Goal: Task Accomplishment & Management: Complete application form

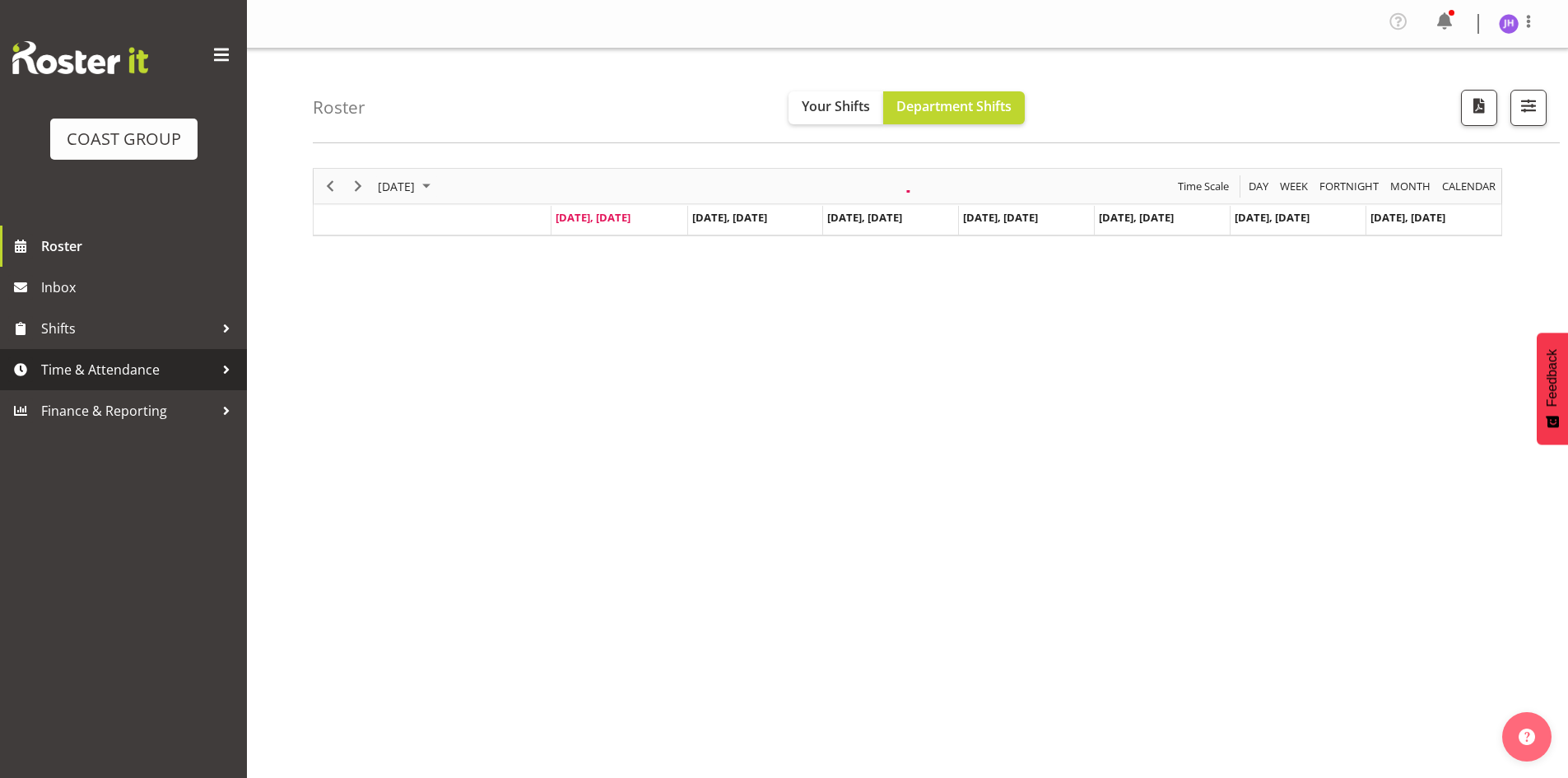
click at [171, 374] on span "Time & Attendance" at bounding box center [127, 369] width 173 height 25
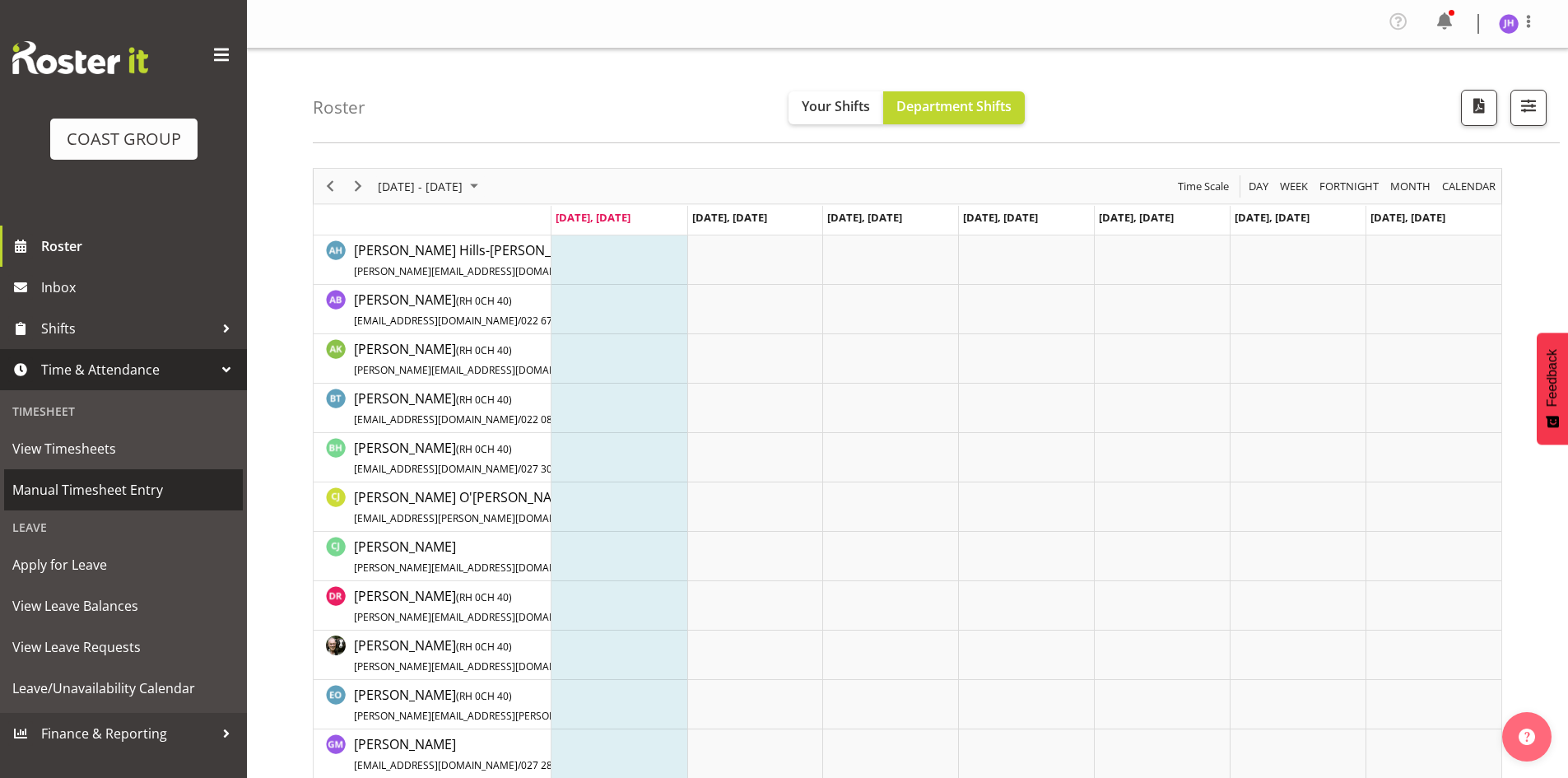
click at [155, 495] on span "Manual Timesheet Entry" at bounding box center [123, 489] width 222 height 25
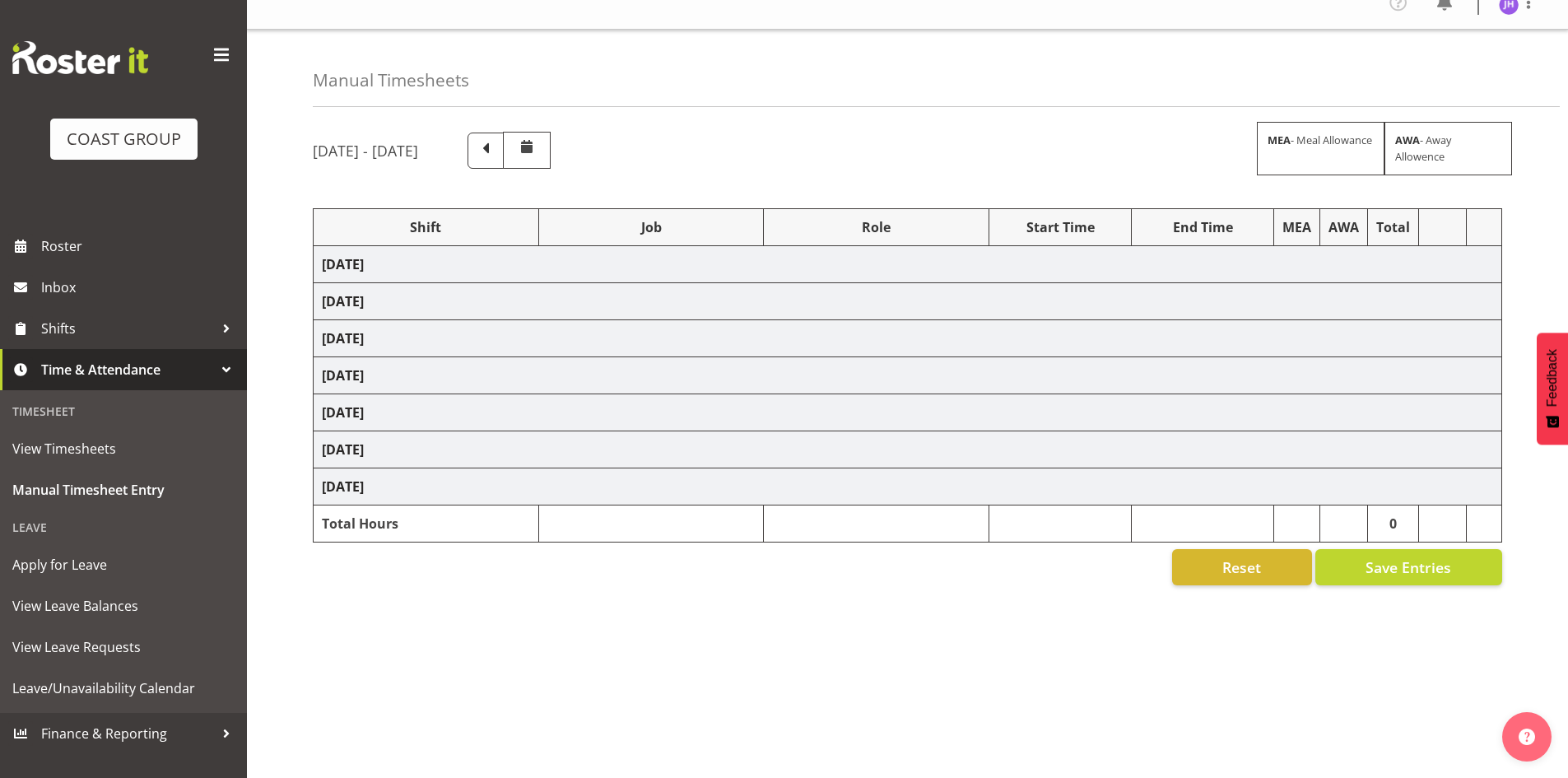
scroll to position [31, 0]
select select "1512"
select select "624"
select select "1512"
select select "624"
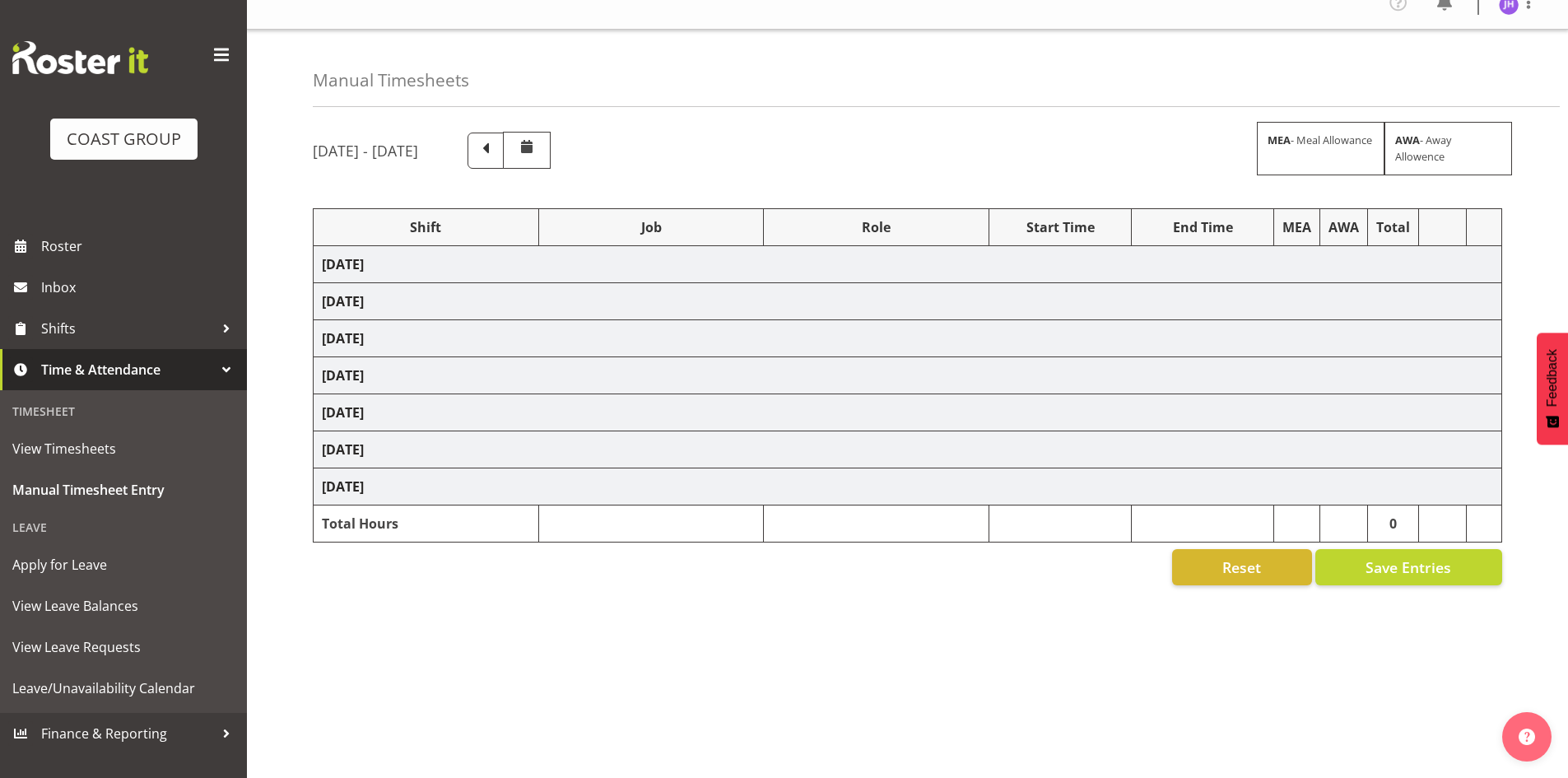
select select "1512"
select select "624"
select select "1512"
select select "624"
select select "1512"
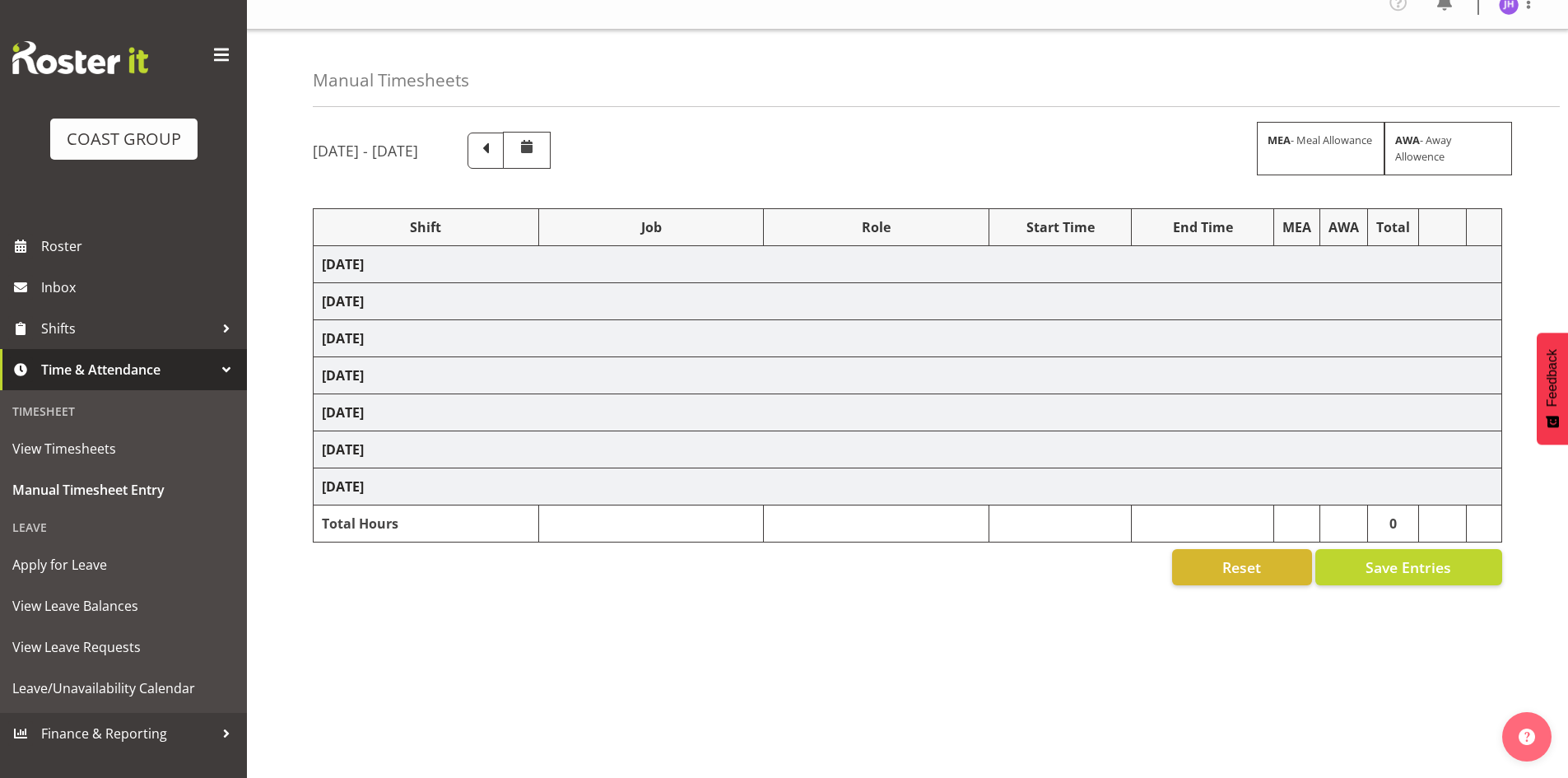
select select "624"
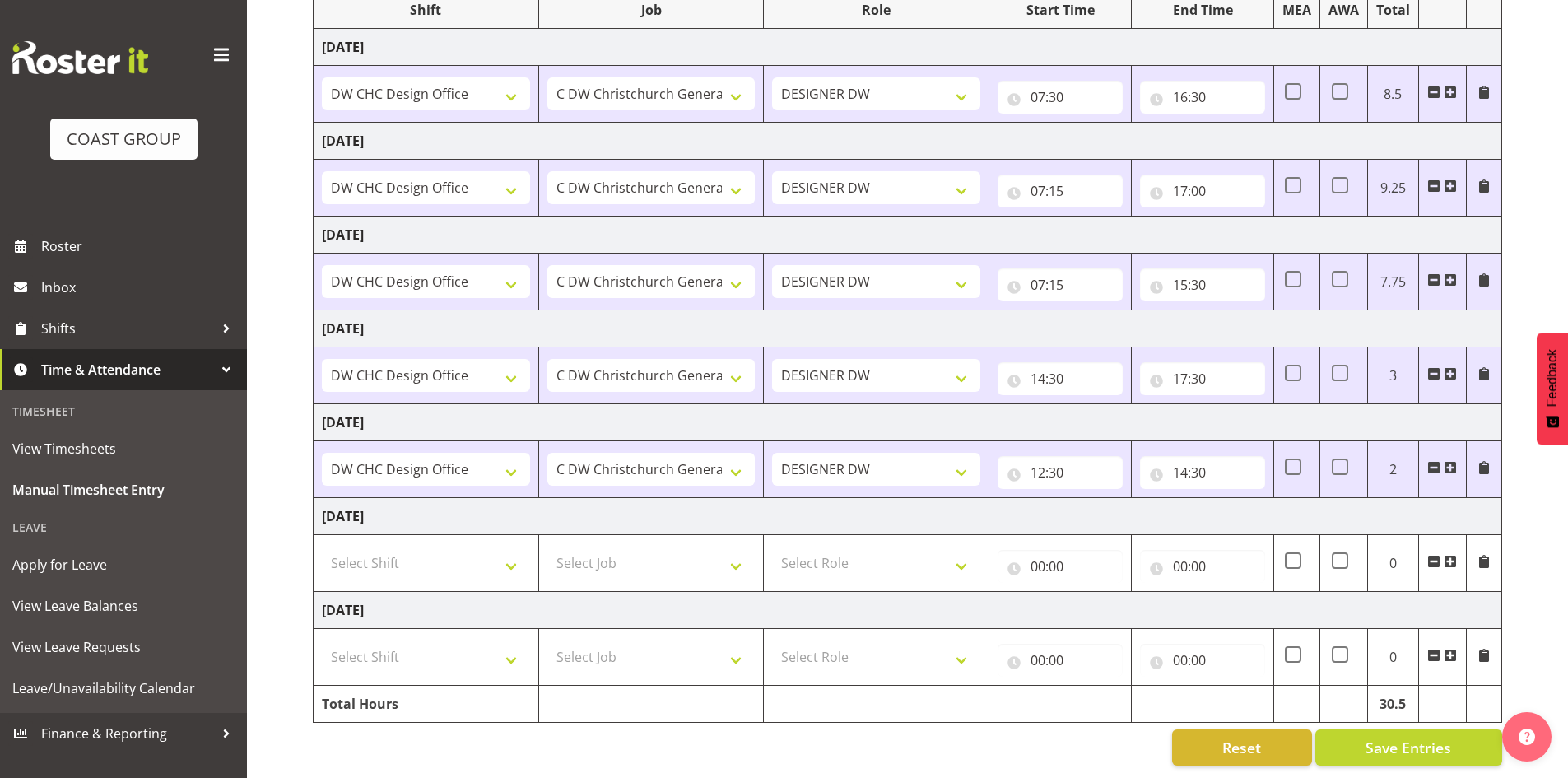
scroll to position [249, 0]
click at [472, 548] on select "Select Shift CHC SIGN ADMIN (LEAVE ALONE, DONT MAKE INACTIVE) DW CHC ARK WORK D…" at bounding box center [426, 563] width 209 height 33
select select "1512"
click at [322, 546] on select "Select Shift CHC SIGN ADMIN (LEAVE ALONE, DONT MAKE INACTIVE) DW CHC ARK WORK D…" at bounding box center [426, 563] width 209 height 33
click at [598, 549] on select "Select Job 1 Carlton Events 1 Carlton Hamilton 1 Carlton Wellington 1 EHS WAREH…" at bounding box center [651, 563] width 209 height 33
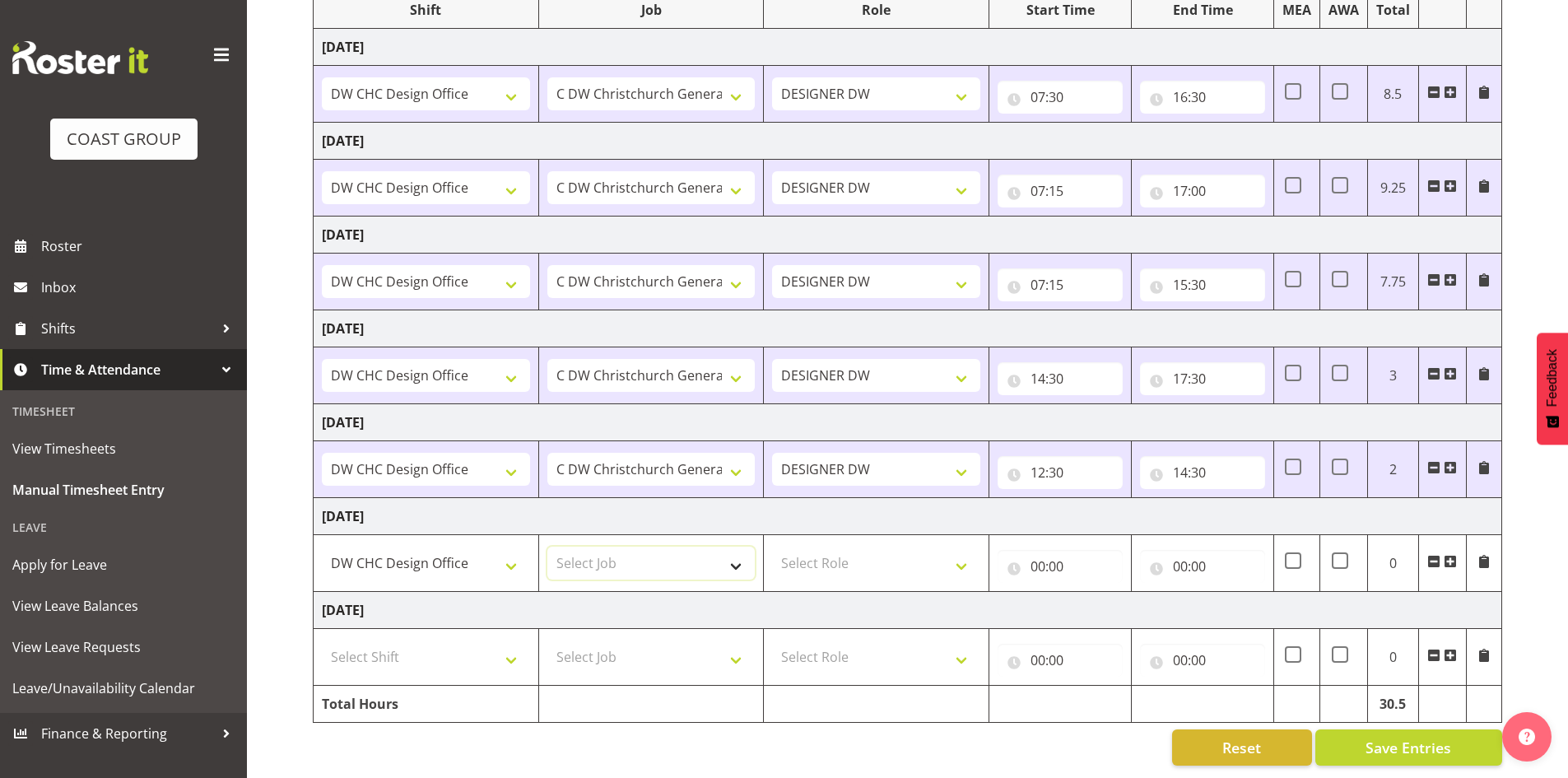
select select "624"
click at [547, 546] on select "Select Job 1 Carlton Events 1 Carlton Hamilton 1 Carlton Wellington 1 EHS WAREH…" at bounding box center [651, 563] width 209 height 33
click at [842, 546] on select "Select Role DESIGNER DW" at bounding box center [876, 563] width 209 height 33
select select "221"
click at [772, 546] on select "Select Role DESIGNER DW" at bounding box center [876, 563] width 209 height 33
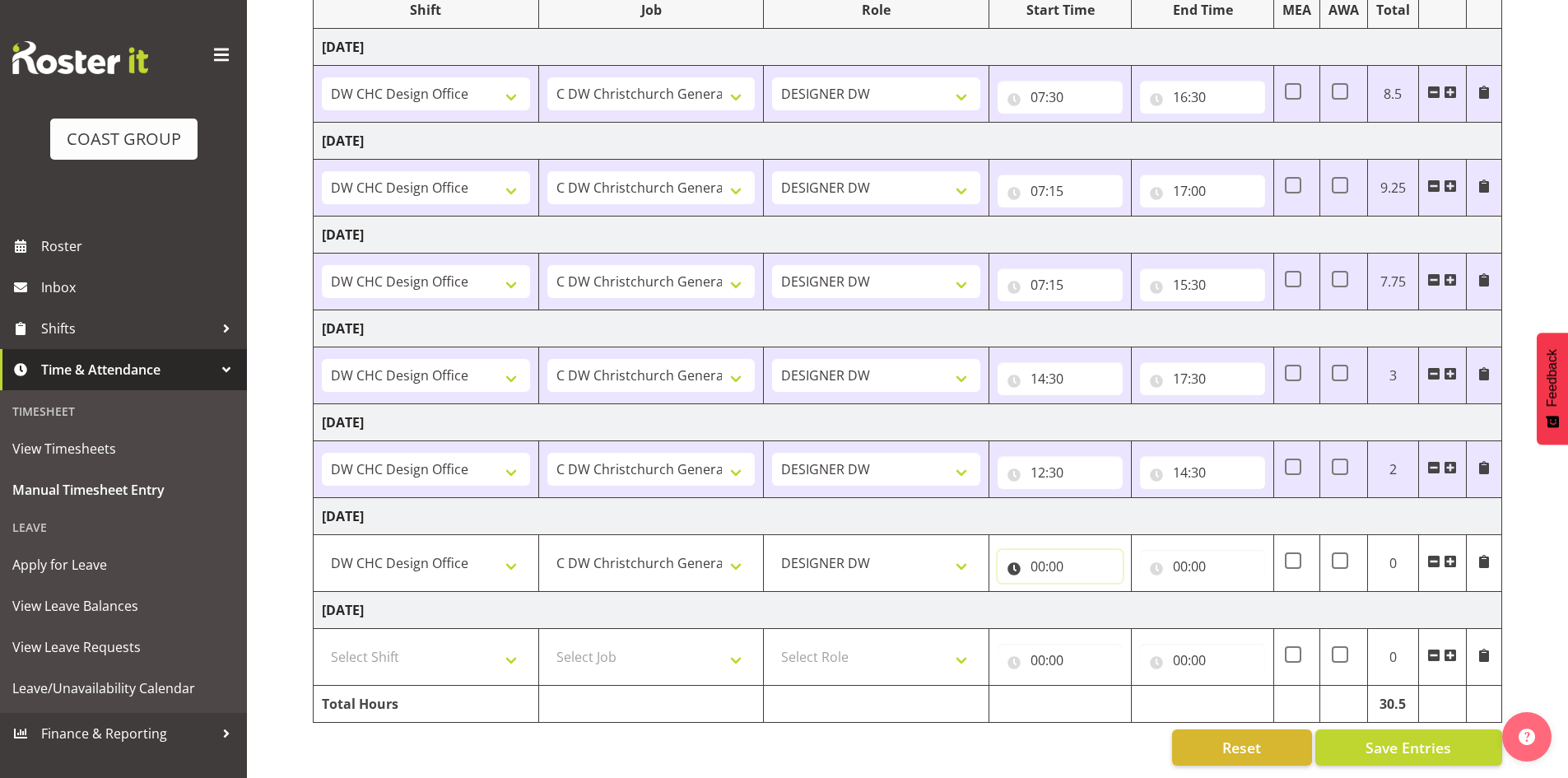
click at [1038, 555] on input "00:00" at bounding box center [1060, 566] width 125 height 33
click at [1118, 597] on select "00 01 02 03 04 05 06 07 08 09 10 11 12 13 14 15 16 17 18 19 20 21 22 23" at bounding box center [1110, 609] width 37 height 33
select select "7"
click at [1091, 592] on select "00 01 02 03 04 05 06 07 08 09 10 11 12 13 14 15 16 17 18 19 20 21 22 23" at bounding box center [1110, 609] width 37 height 33
type input "07:00"
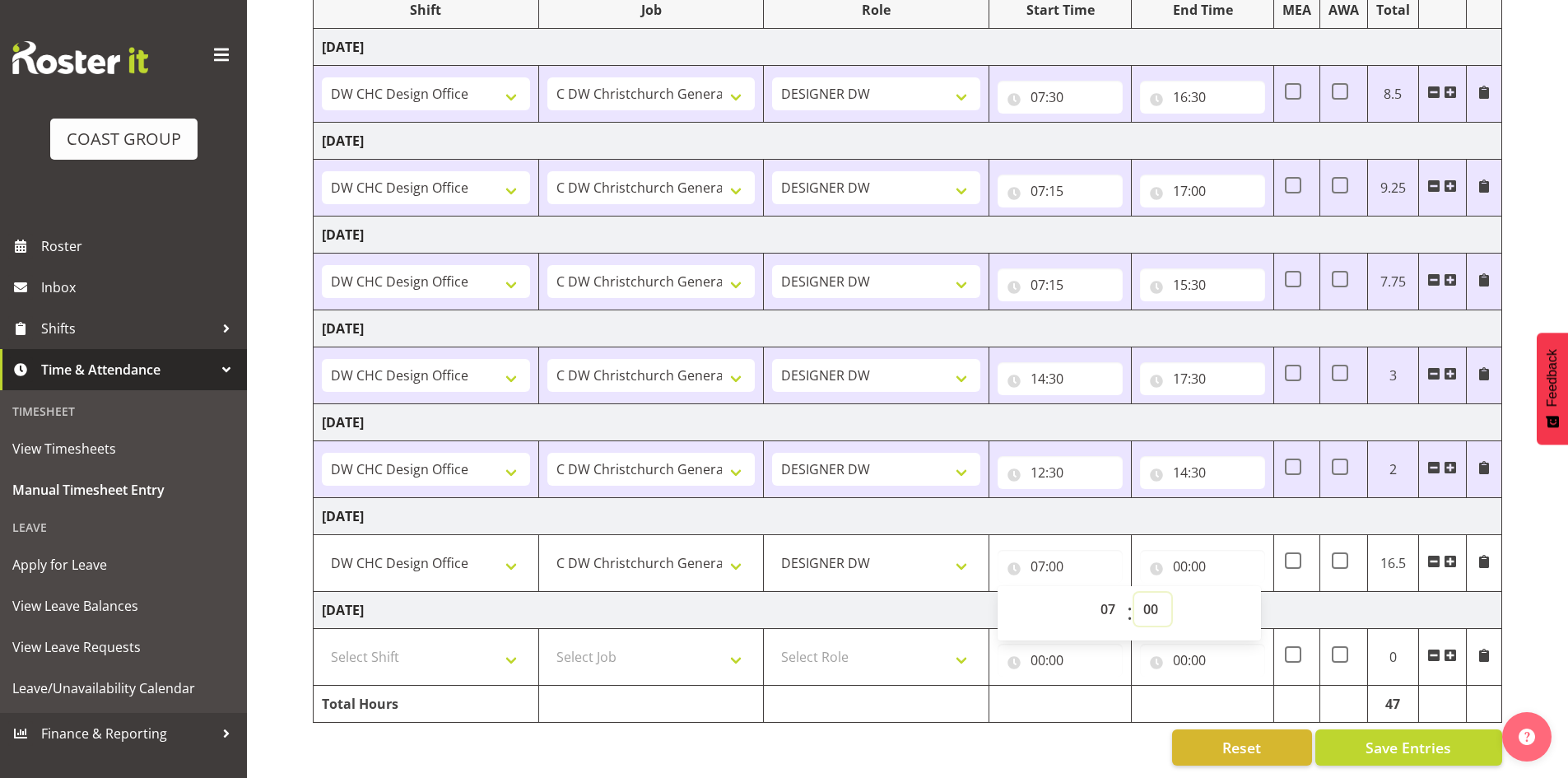
click at [1164, 592] on select "00 01 02 03 04 05 06 07 08 09 10 11 12 13 14 15 16 17 18 19 20 21 22 23 24 25 2…" at bounding box center [1153, 609] width 37 height 33
select select "30"
click at [1135, 592] on select "00 01 02 03 04 05 06 07 08 09 10 11 12 13 14 15 16 17 18 19 20 21 22 23 24 25 2…" at bounding box center [1153, 609] width 37 height 33
type input "07:30"
click at [1194, 555] on input "00:00" at bounding box center [1202, 566] width 125 height 33
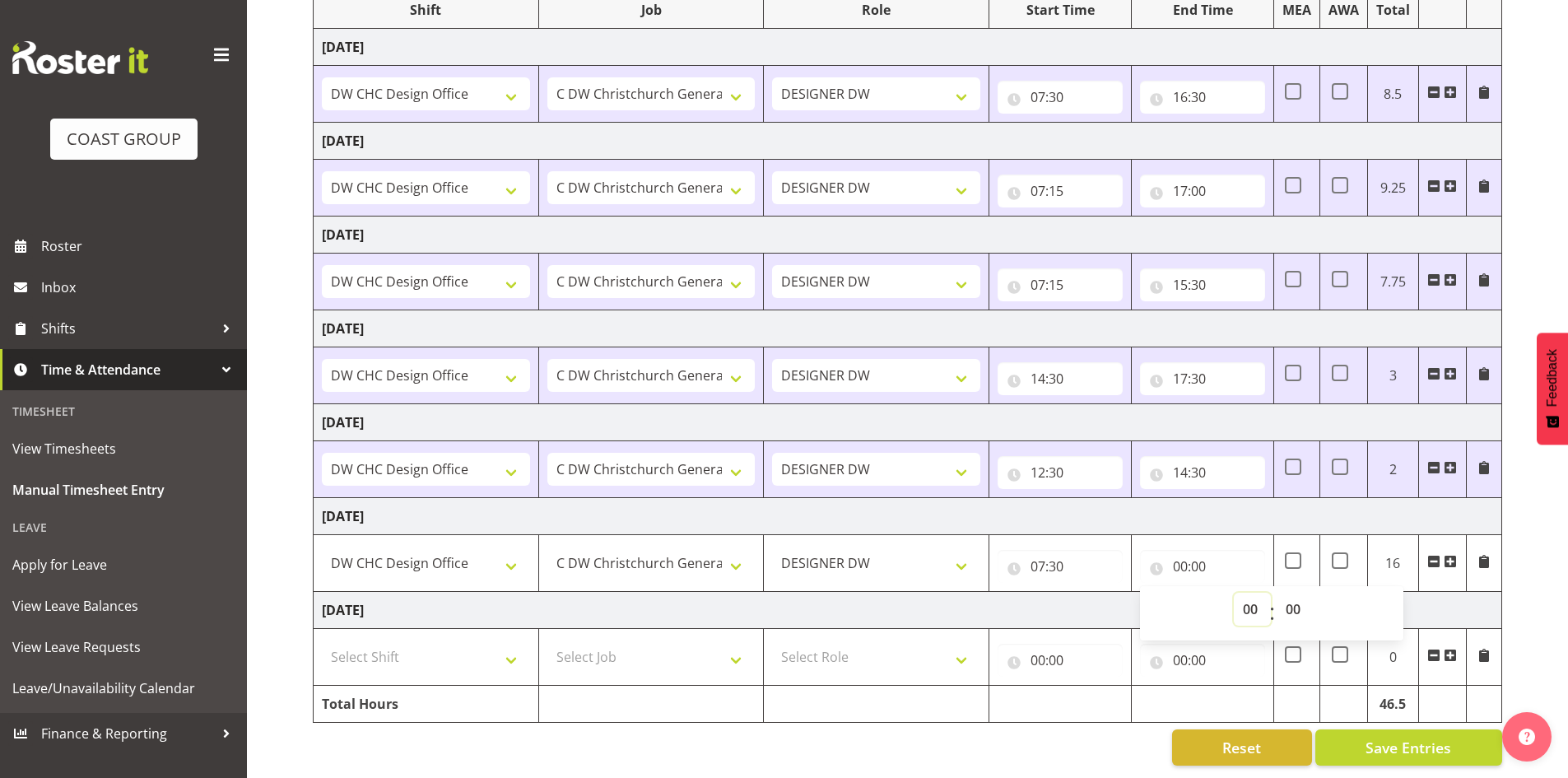
click at [1236, 593] on select "00 01 02 03 04 05 06 07 08 09 10 11 12 13 14 15 16 17 18 19 20 21 22 23" at bounding box center [1253, 609] width 37 height 33
select select "16"
click at [1234, 592] on select "00 01 02 03 04 05 06 07 08 09 10 11 12 13 14 15 16 17 18 19 20 21 22 23" at bounding box center [1253, 609] width 37 height 33
type input "16:00"
click at [1295, 594] on select "00 01 02 03 04 05 06 07 08 09 10 11 12 13 14 15 16 17 18 19 20 21 22 23 24 25 2…" at bounding box center [1296, 609] width 37 height 33
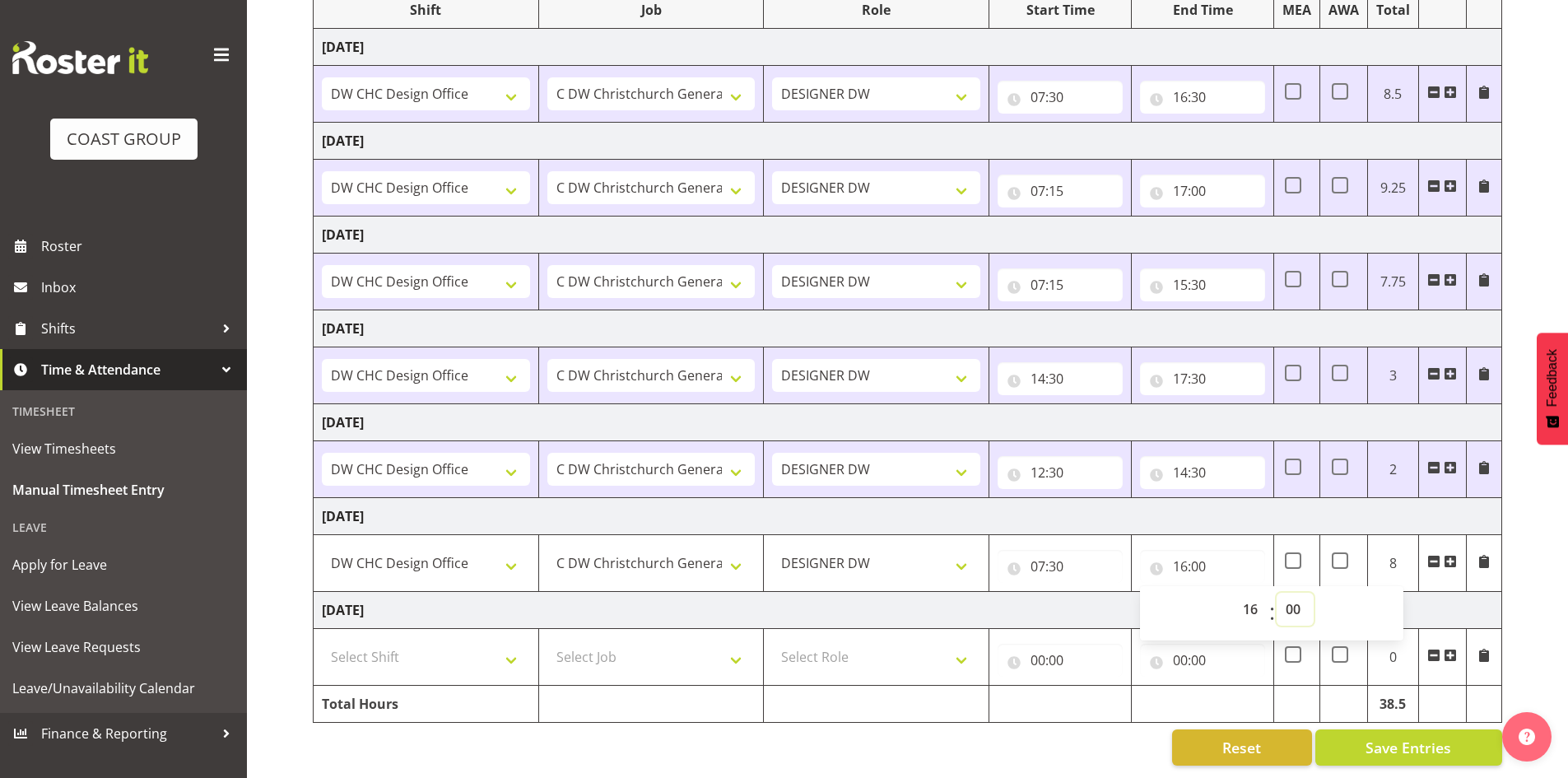
select select "30"
click at [1277, 592] on select "00 01 02 03 04 05 06 07 08 09 10 11 12 13 14 15 16 17 18 19 20 21 22 23 24 25 2…" at bounding box center [1296, 609] width 37 height 33
type input "16:30"
click at [1437, 592] on td "Tuesday 2nd September 2025" at bounding box center [907, 610] width 1188 height 37
click at [426, 650] on select "Select Shift CHC SIGN ADMIN (LEAVE ALONE, DONT MAKE INACTIVE) DW CHC ARK WORK D…" at bounding box center [426, 656] width 209 height 33
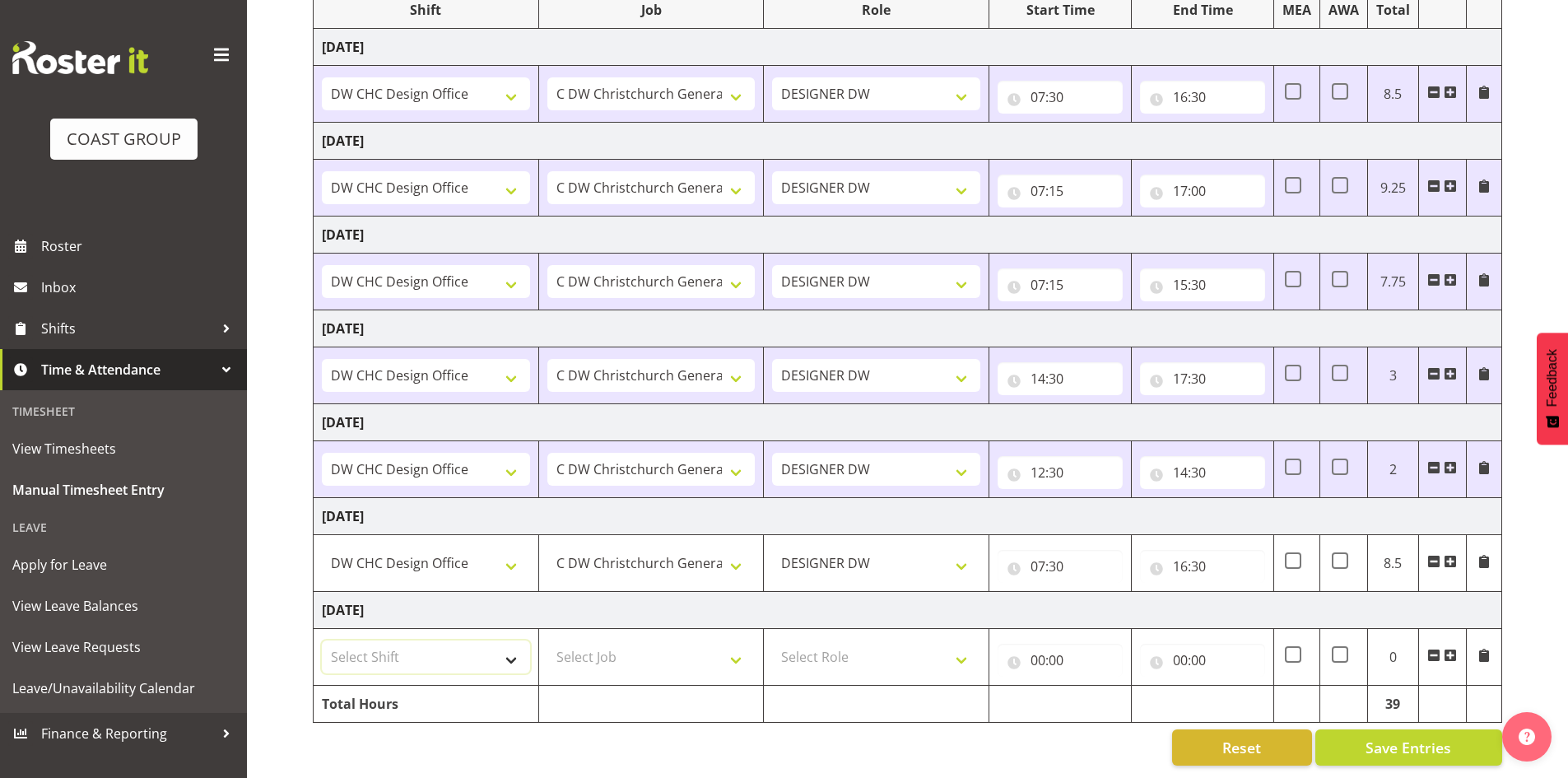
select select "1512"
click at [322, 640] on select "Select Shift CHC SIGN ADMIN (LEAVE ALONE, DONT MAKE INACTIVE) DW CHC ARK WORK D…" at bounding box center [426, 656] width 209 height 33
click at [610, 640] on select "Select Job 1 Carlton Events 1 Carlton Hamilton 1 Carlton Wellington 1 EHS WAREH…" at bounding box center [651, 656] width 209 height 33
select select "624"
click at [547, 640] on select "Select Job 1 Carlton Events 1 Carlton Hamilton 1 Carlton Wellington 1 EHS WAREH…" at bounding box center [651, 656] width 209 height 33
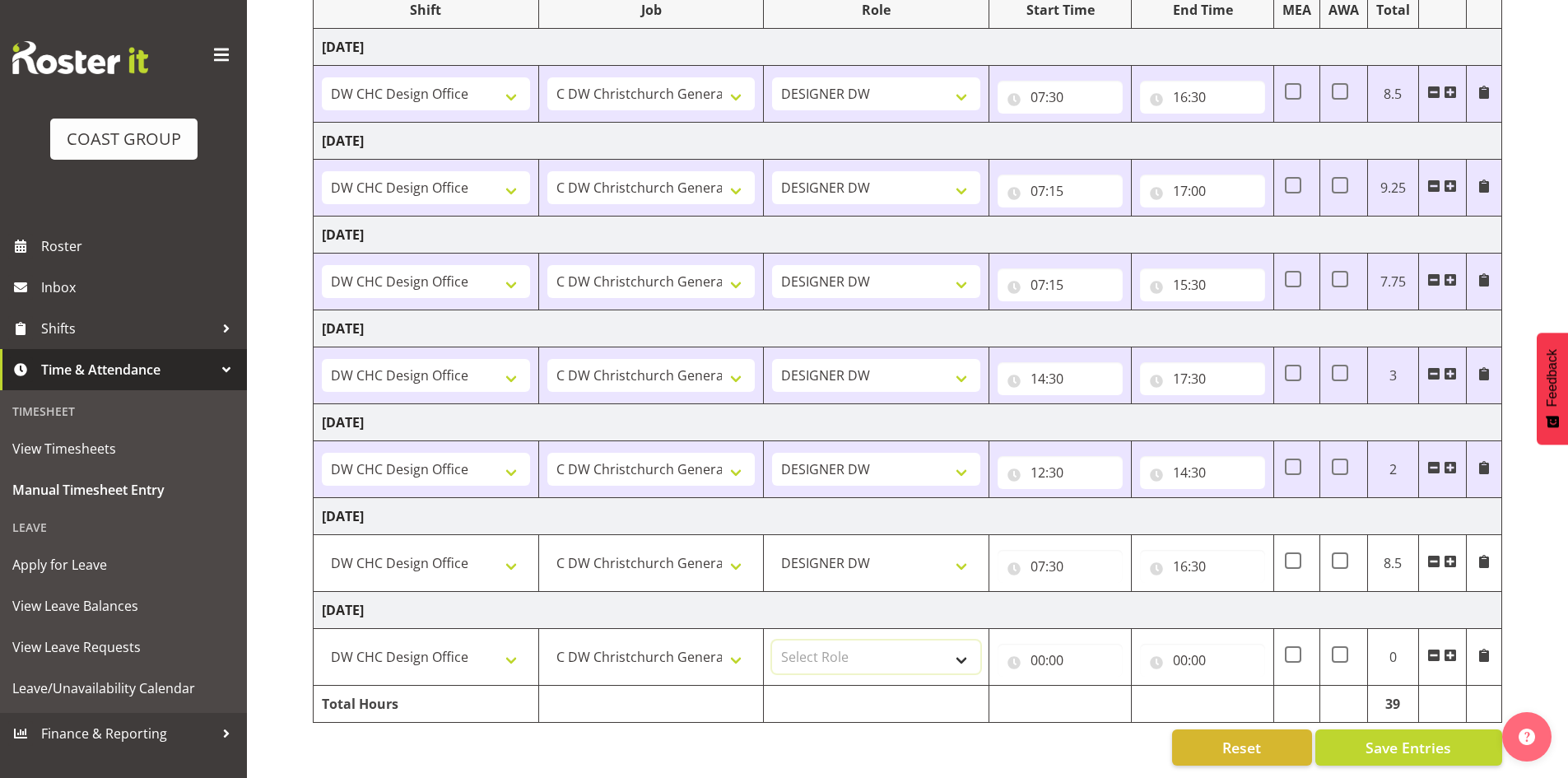
drag, startPoint x: 797, startPoint y: 645, endPoint x: 821, endPoint y: 645, distance: 24.0
click at [821, 645] on select "Select Role DESIGNER DW" at bounding box center [876, 656] width 209 height 33
select select "221"
click at [772, 640] on select "Select Role DESIGNER DW" at bounding box center [876, 656] width 209 height 33
click at [1037, 644] on input "00:00" at bounding box center [1060, 660] width 125 height 33
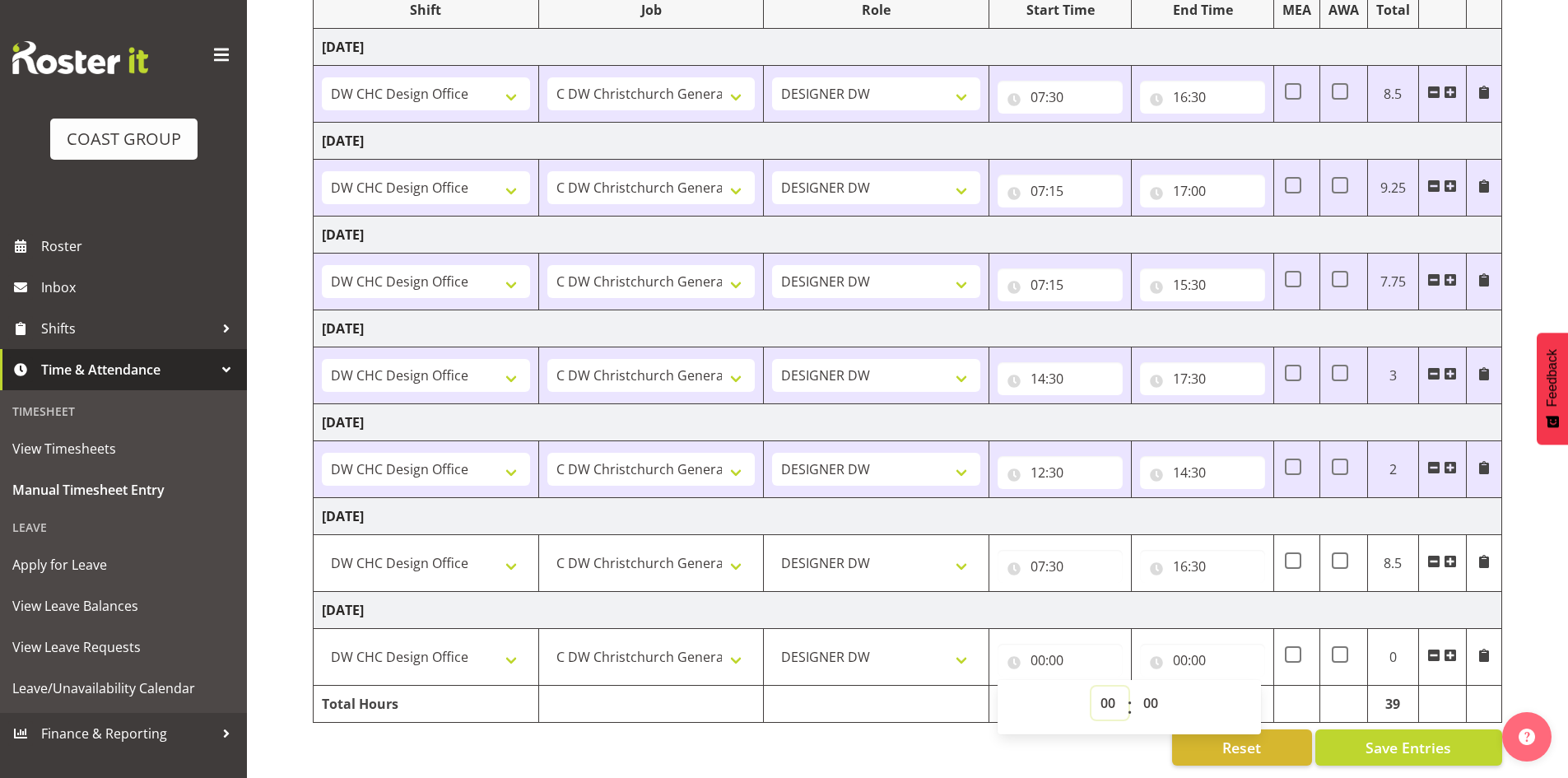
click at [1102, 689] on select "00 01 02 03 04 05 06 07 08 09 10 11 12 13 14 15 16 17 18 19 20 21 22 23" at bounding box center [1110, 703] width 37 height 33
select select "7"
click at [1091, 687] on select "00 01 02 03 04 05 06 07 08 09 10 11 12 13 14 15 16 17 18 19 20 21 22 23" at bounding box center [1110, 703] width 37 height 33
type input "07:00"
click at [1188, 647] on input "00:00" at bounding box center [1202, 660] width 125 height 33
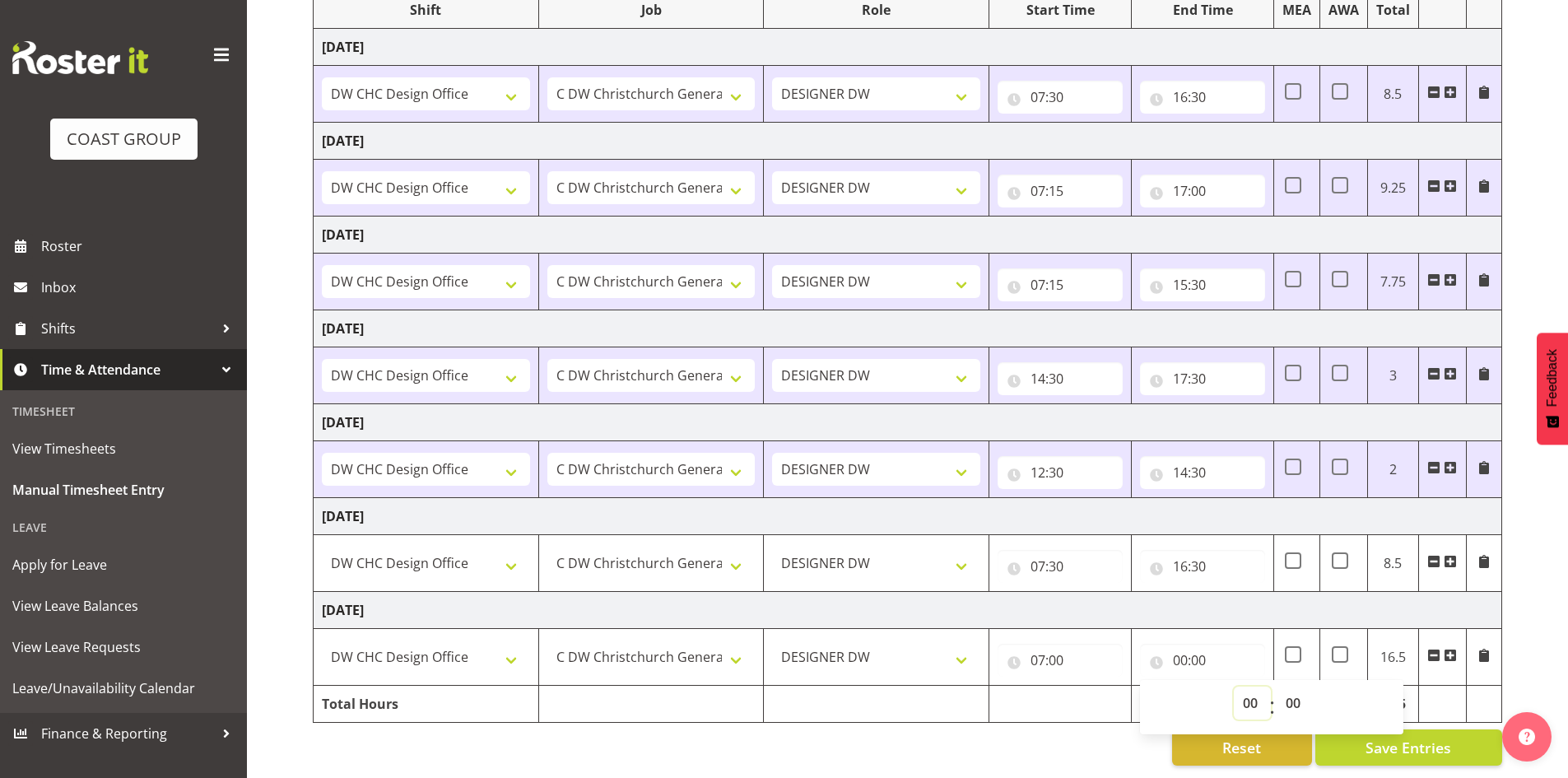
click at [1250, 687] on select "00 01 02 03 04 05 06 07 08 09 10 11 12 13 14 15 16 17 18 19 20 21 22 23" at bounding box center [1253, 703] width 37 height 33
select select "16"
click at [1234, 687] on select "00 01 02 03 04 05 06 07 08 09 10 11 12 13 14 15 16 17 18 19 20 21 22 23" at bounding box center [1253, 703] width 37 height 33
type input "16:00"
click at [1297, 687] on select "00 01 02 03 04 05 06 07 08 09 10 11 12 13 14 15 16 17 18 19 20 21 22 23 24 25 2…" at bounding box center [1296, 703] width 37 height 33
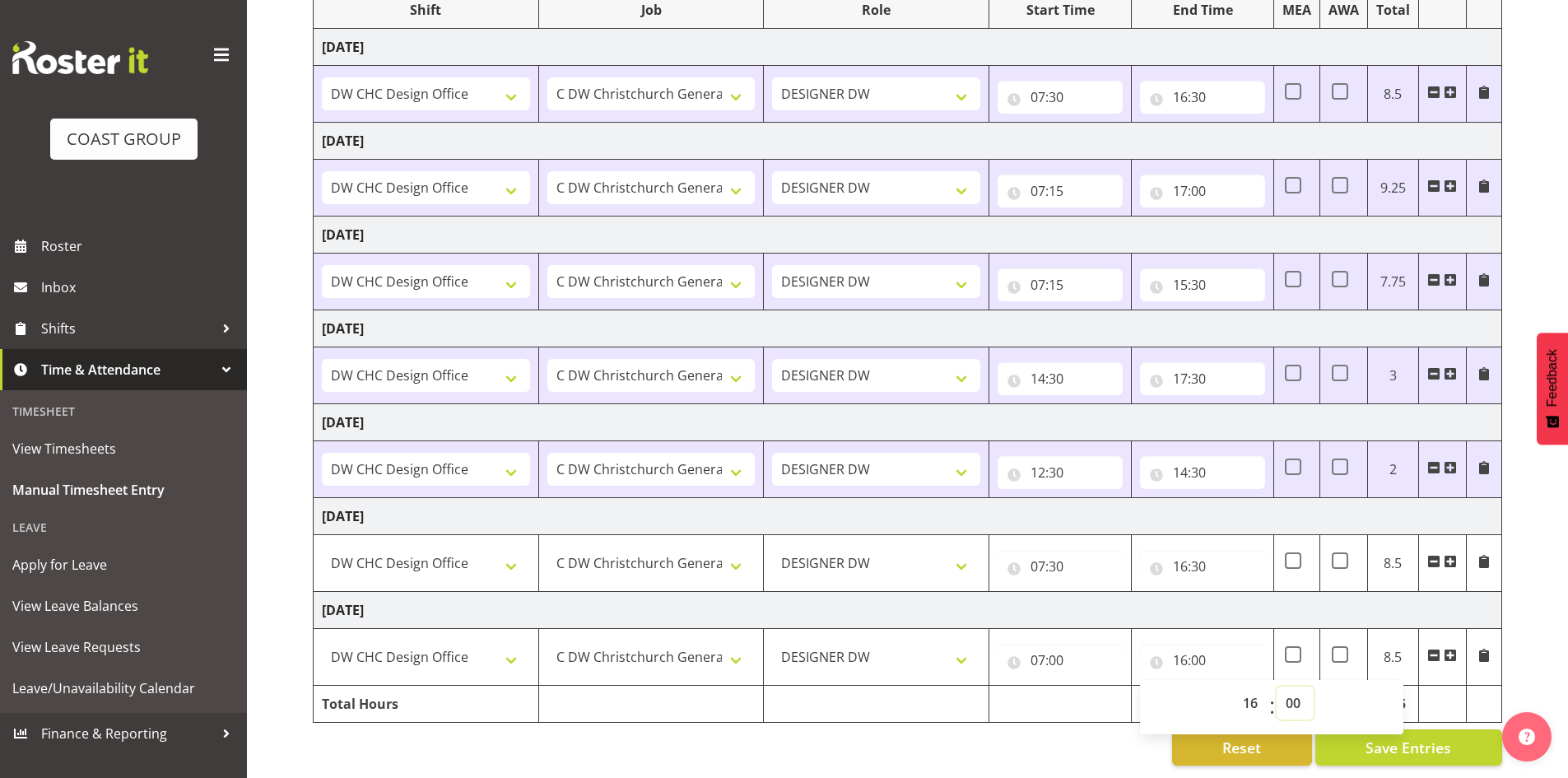
select select "30"
click at [1277, 687] on select "00 01 02 03 04 05 06 07 08 09 10 11 12 13 14 15 16 17 18 19 20 21 22 23 24 25 2…" at bounding box center [1296, 703] width 37 height 33
type input "16:30"
click at [1329, 606] on td "Tuesday 2nd September 2025" at bounding box center [907, 610] width 1188 height 37
click at [1363, 731] on button "Save Entries" at bounding box center [1409, 747] width 187 height 37
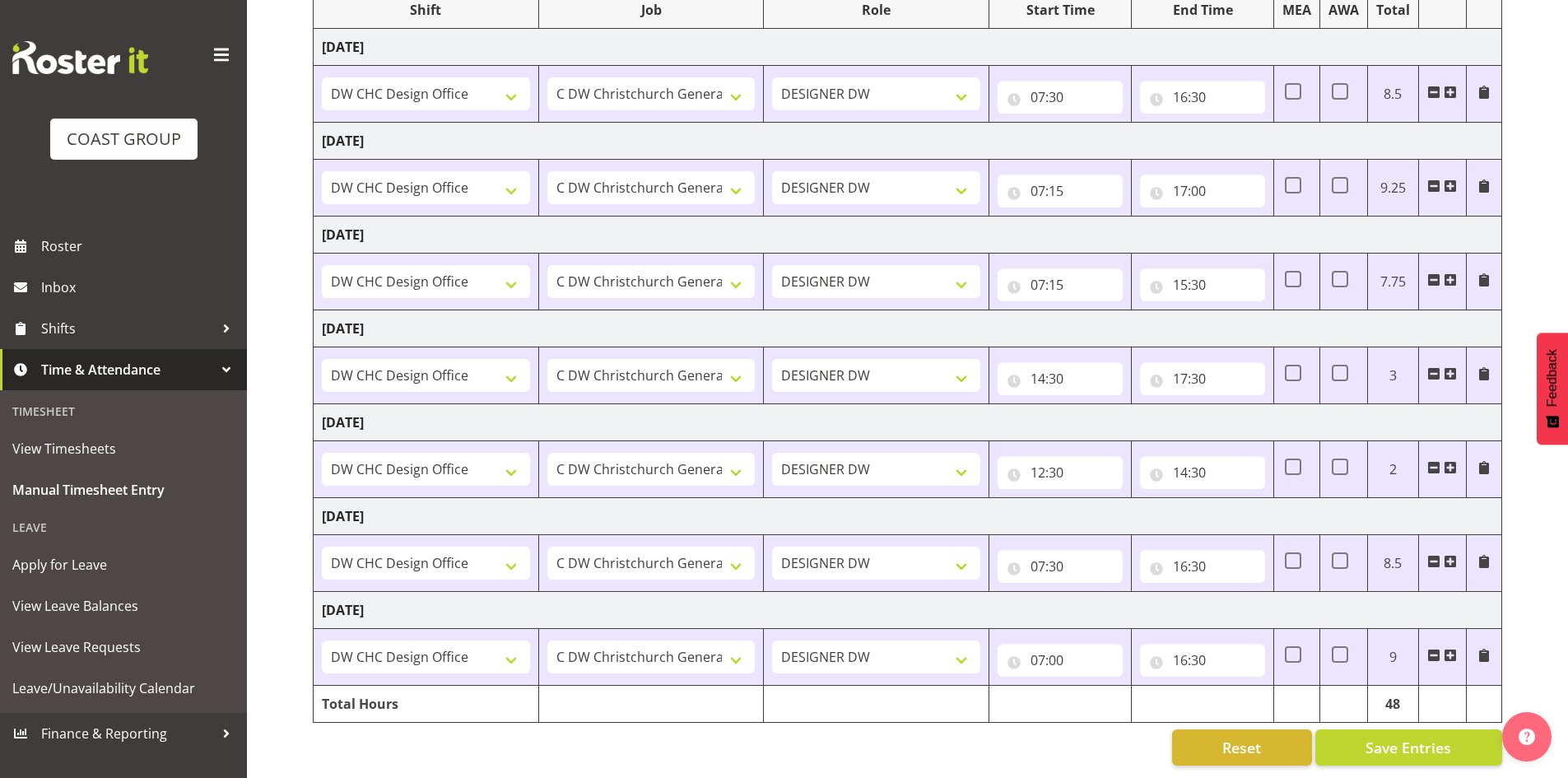
click at [1448, 649] on span at bounding box center [1450, 655] width 13 height 13
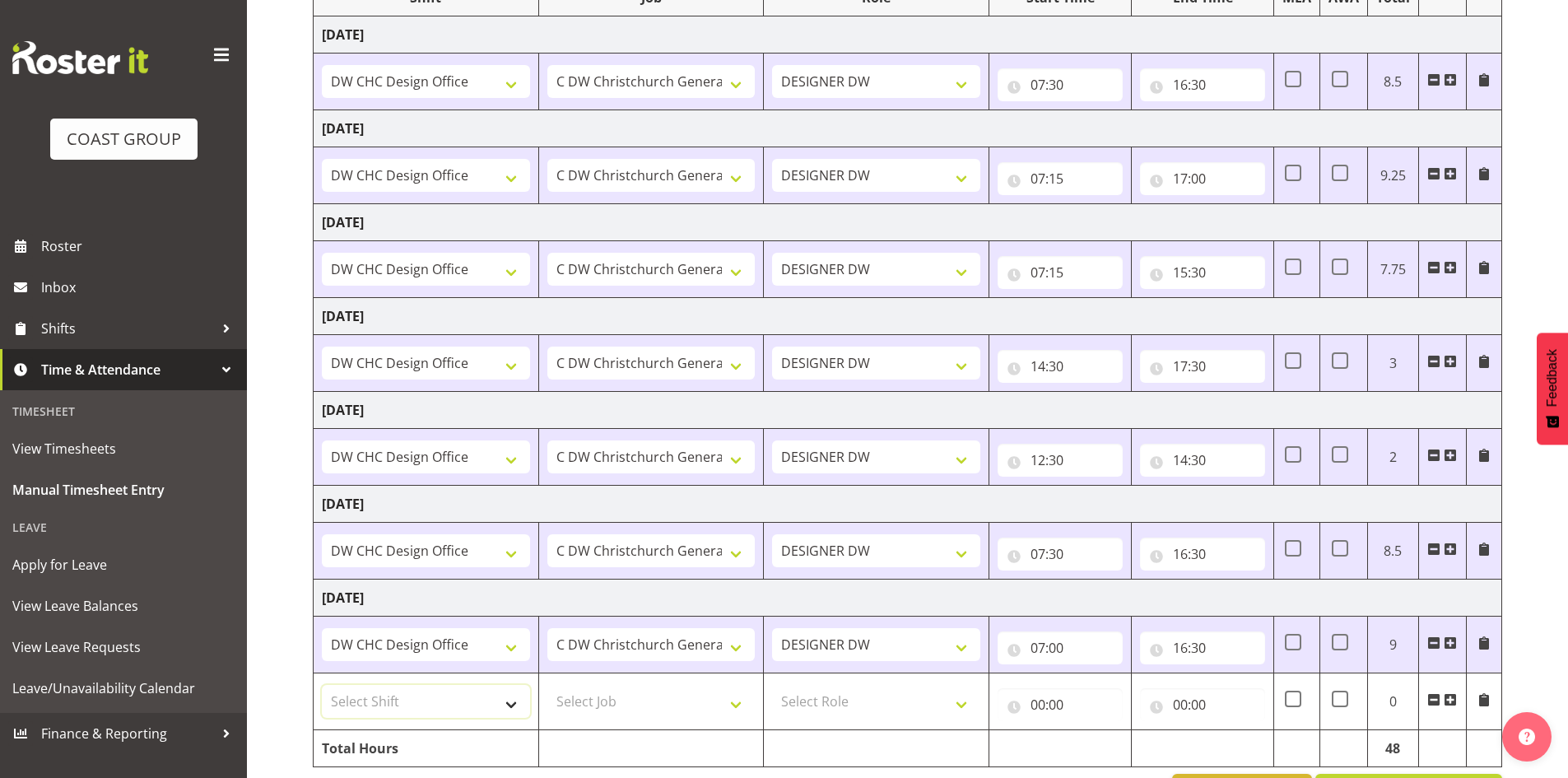
click at [475, 698] on select "Select Shift CHC SIGN ADMIN (LEAVE ALONE, DONT MAKE INACTIVE) DW CHC ARK WORK D…" at bounding box center [426, 701] width 209 height 33
select select "1512"
click at [322, 685] on select "Select Shift CHC SIGN ADMIN (LEAVE ALONE, DONT MAKE INACTIVE) DW CHC ARK WORK D…" at bounding box center [426, 701] width 209 height 33
click at [599, 684] on td "Select Job 1 Carlton Events 1 Carlton Hamilton 1 Carlton Wellington 1 EHS WAREH…" at bounding box center [650, 701] width 226 height 57
click at [601, 693] on select "Select Job 1 Carlton Events 1 Carlton Hamilton 1 Carlton Wellington 1 EHS WAREH…" at bounding box center [651, 701] width 209 height 33
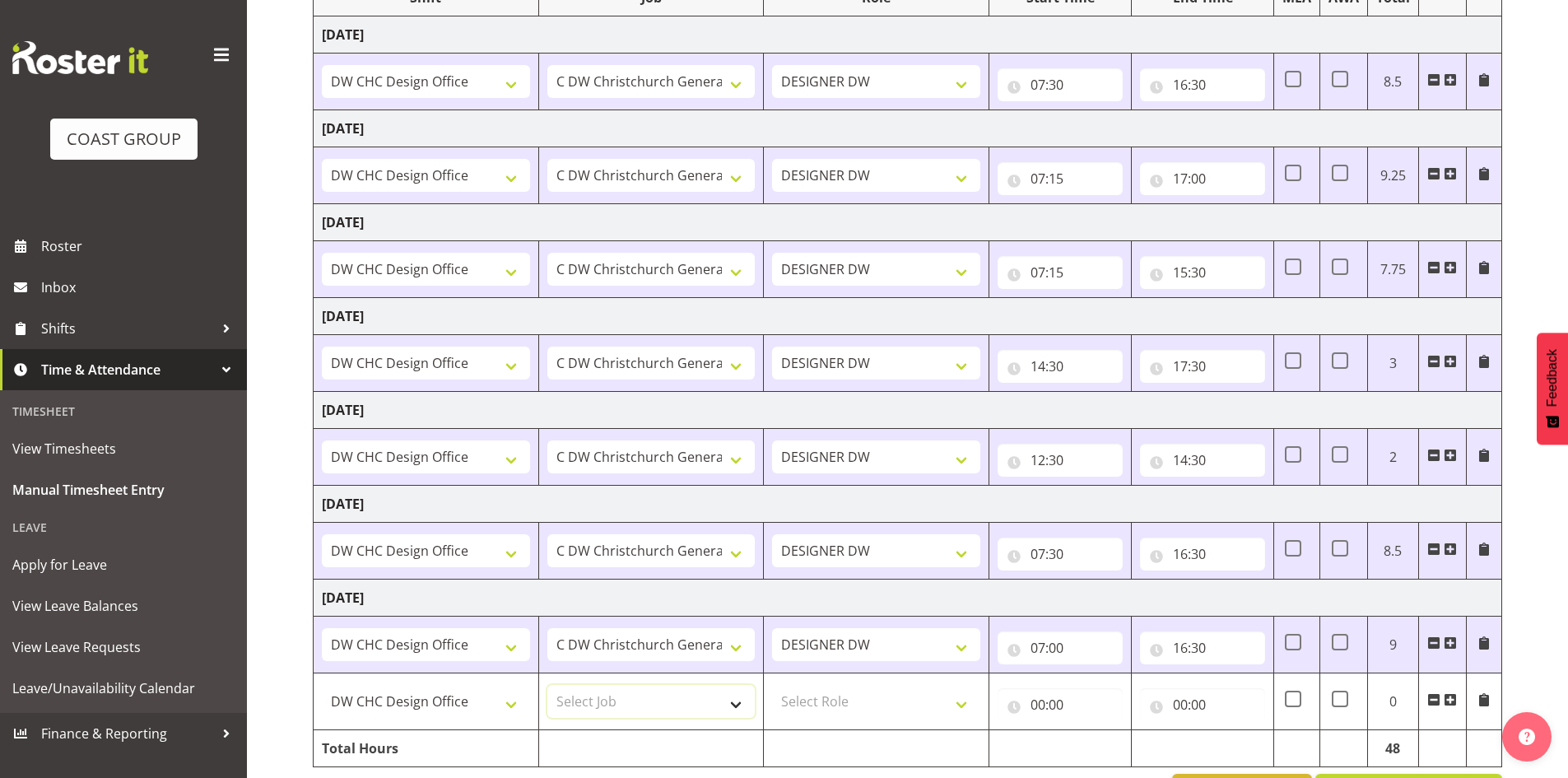
select select "624"
click at [547, 685] on select "Select Job 1 Carlton Events 1 Carlton Hamilton 1 Carlton Wellington 1 EHS WAREH…" at bounding box center [651, 701] width 209 height 33
click at [822, 706] on select "Select Role DESIGNER DW" at bounding box center [876, 701] width 209 height 33
select select "221"
click at [772, 685] on select "Select Role DESIGNER DW" at bounding box center [876, 701] width 209 height 33
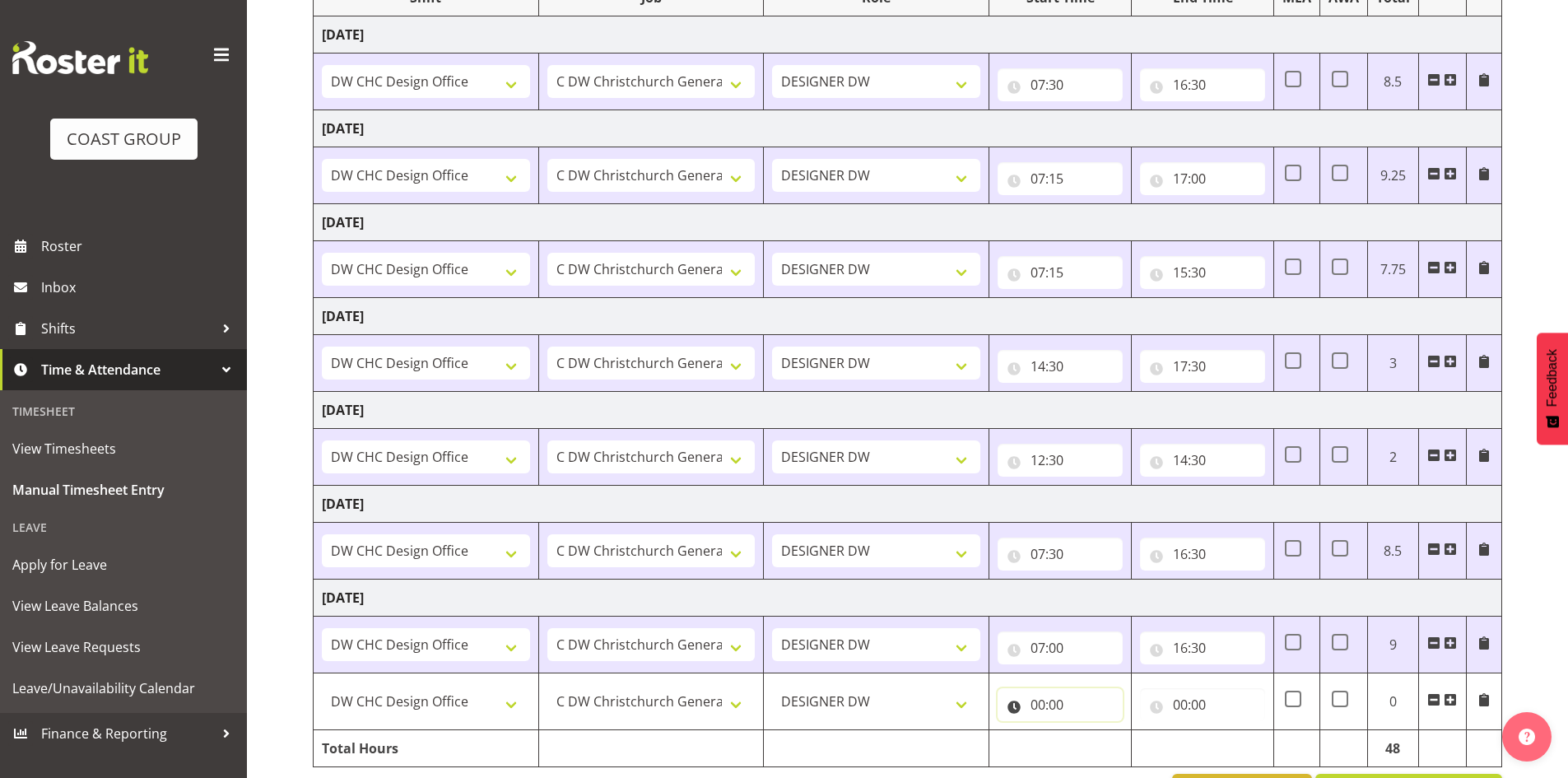
click at [1046, 706] on input "00:00" at bounding box center [1060, 704] width 125 height 33
click at [1119, 753] on select "00 01 02 03 04 05 06 07 08 09 10 11 12 13 14 15 16 17 18 19 20 21 22 23" at bounding box center [1110, 747] width 37 height 33
select select "18"
click at [1091, 731] on select "00 01 02 03 04 05 06 07 08 09 10 11 12 13 14 15 16 17 18 19 20 21 22 23" at bounding box center [1110, 747] width 37 height 33
type input "18:00"
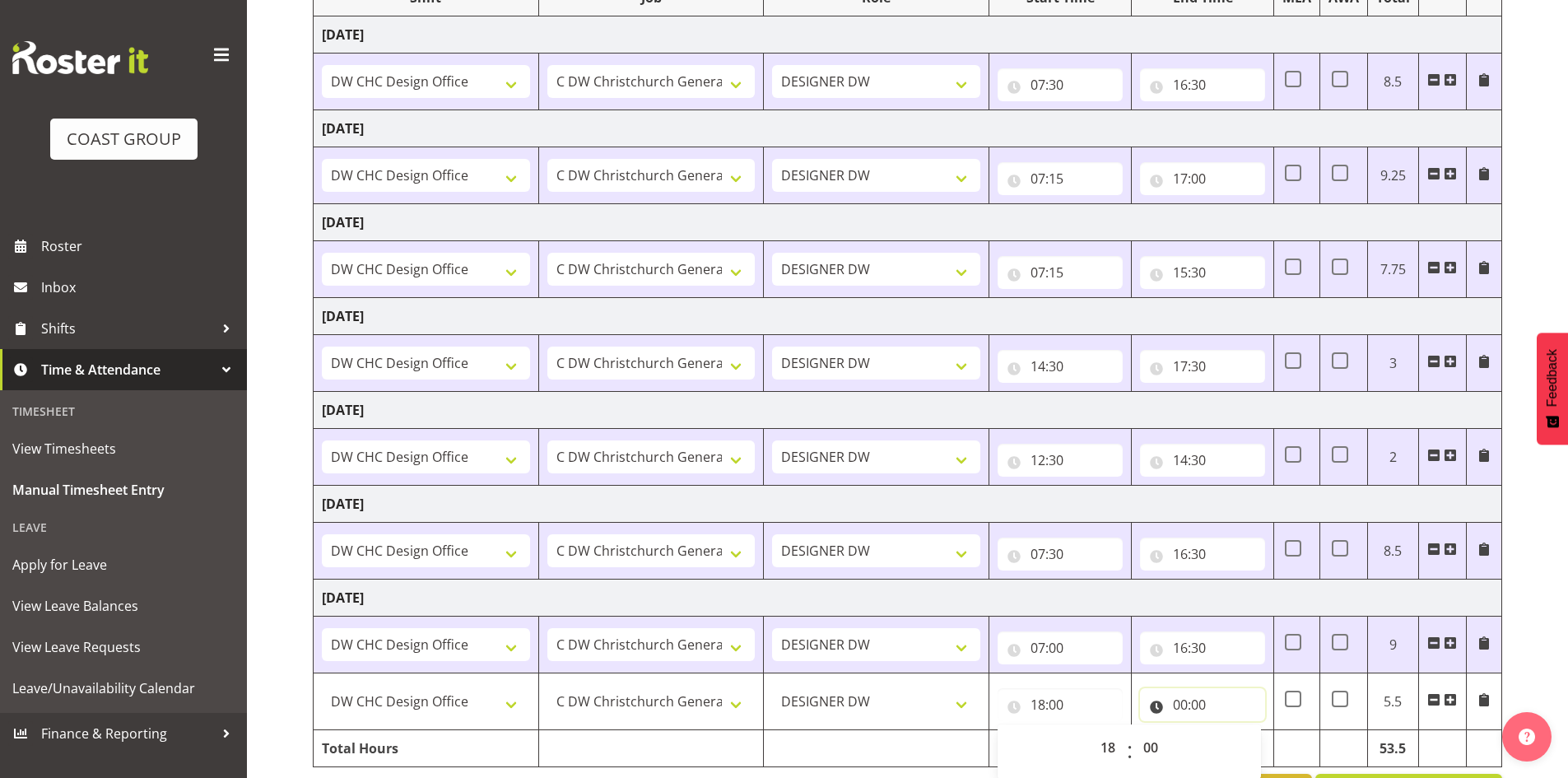
click at [1179, 701] on input "00:00" at bounding box center [1202, 704] width 125 height 33
click at [1238, 735] on select "00 01 02 03 04 05 06 07 08 09 10 11 12 13 14 15 16 17 18 19 20 21 22 23" at bounding box center [1253, 747] width 37 height 33
select select "20"
click at [1234, 731] on select "00 01 02 03 04 05 06 07 08 09 10 11 12 13 14 15 16 17 18 19 20 21 22 23" at bounding box center [1253, 747] width 37 height 33
type input "20:00"
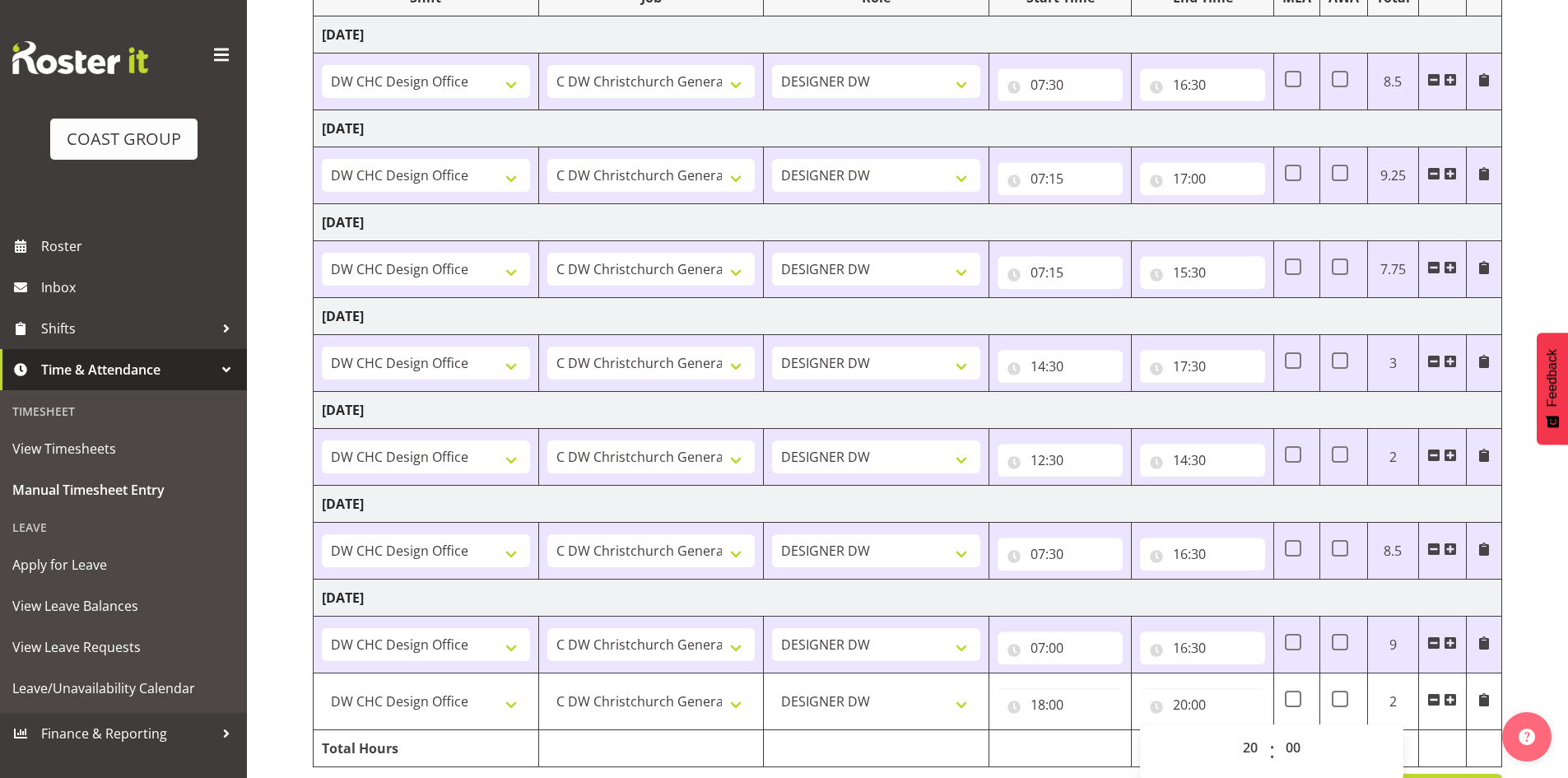
click at [1546, 673] on div "August 27th - September 2nd 2025 MEA - Meal Allowance AWA - Away Allowence Shif…" at bounding box center [940, 356] width 1256 height 933
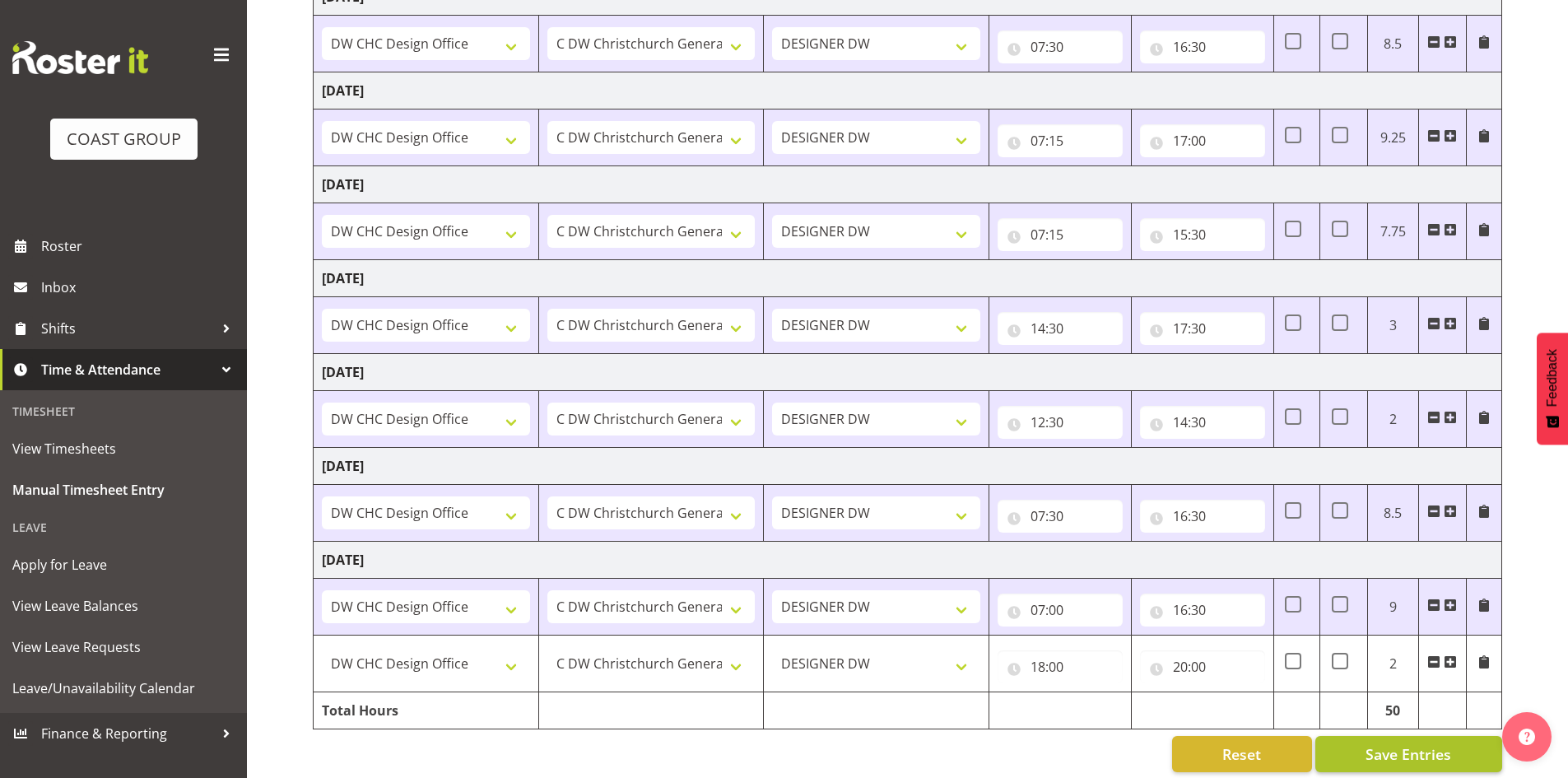
scroll to position [306, 0]
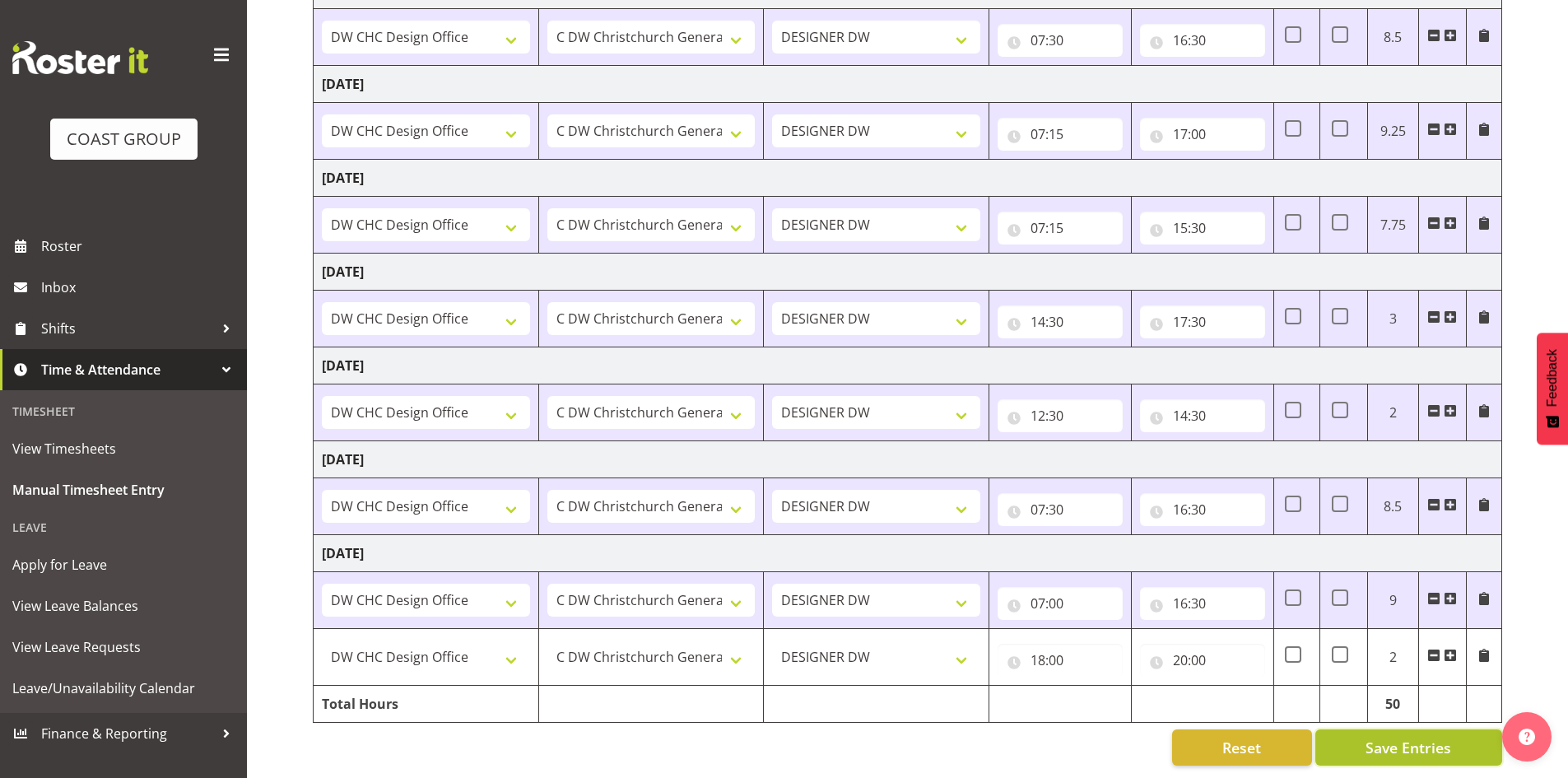
click at [1388, 737] on span "Save Entries" at bounding box center [1408, 747] width 86 height 21
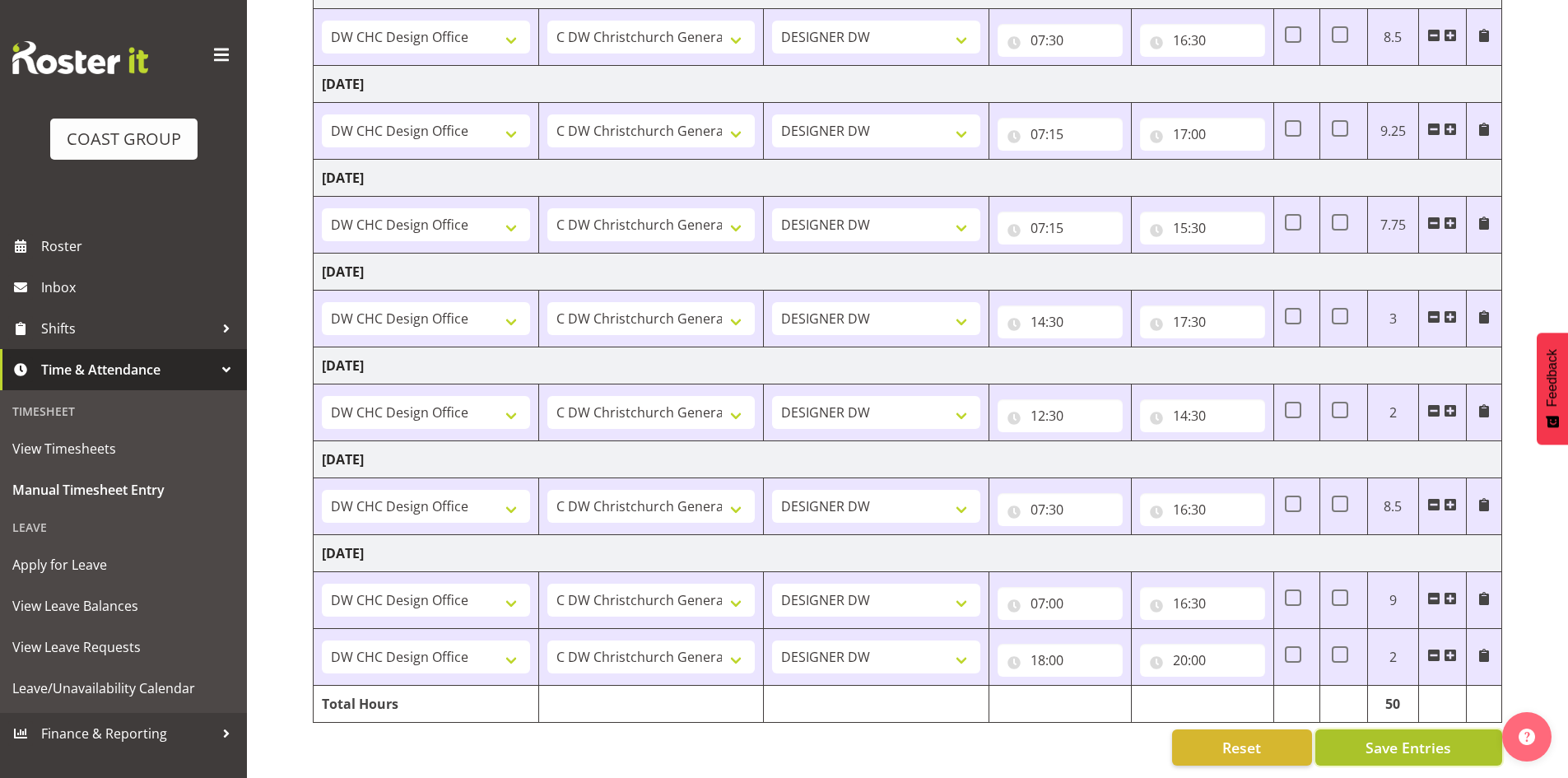
click at [1396, 737] on span "Save Entries" at bounding box center [1408, 747] width 86 height 21
